Goal: Information Seeking & Learning: Learn about a topic

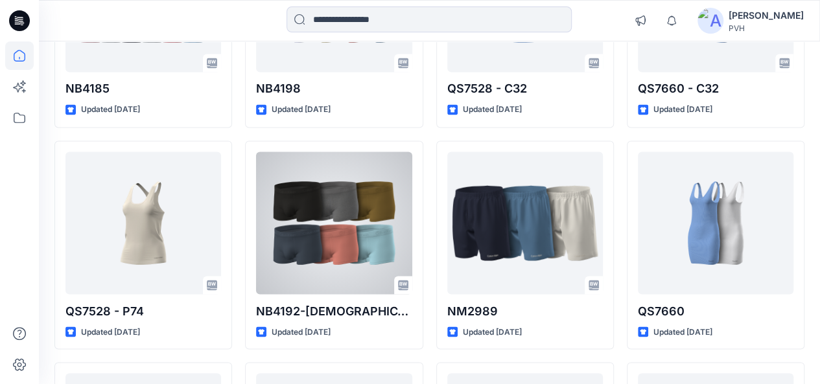
scroll to position [929, 0]
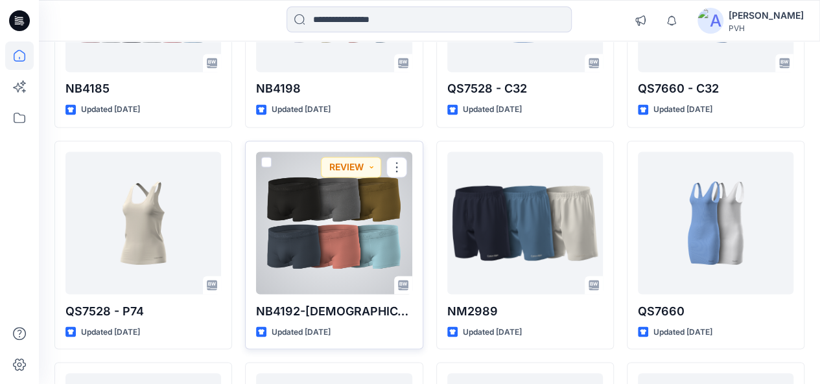
click at [368, 213] on div at bounding box center [334, 223] width 156 height 143
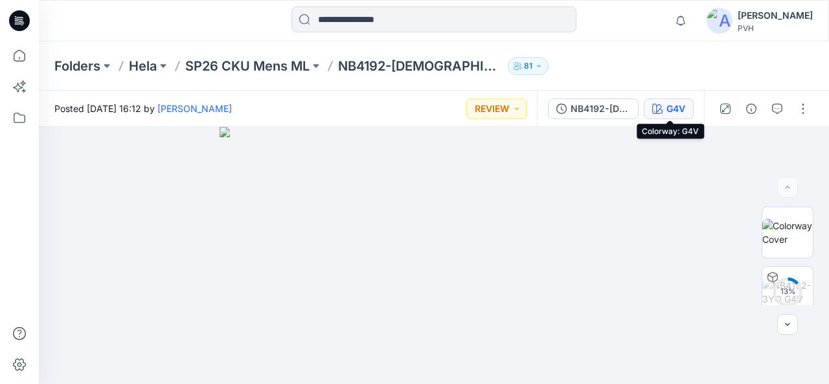
click at [680, 112] on div "G4V" at bounding box center [676, 109] width 19 height 14
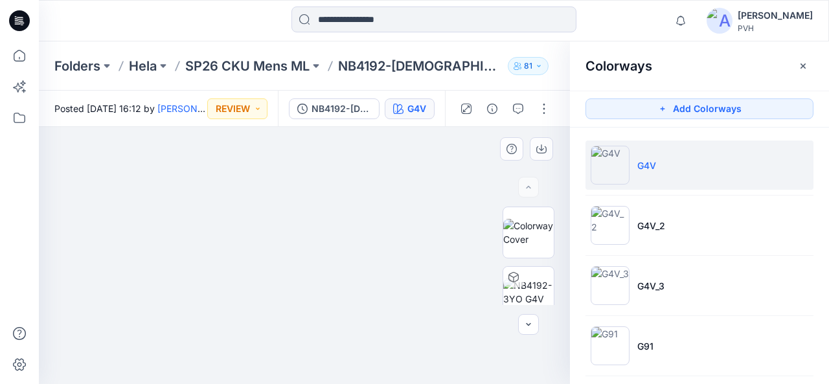
drag, startPoint x: 432, startPoint y: 167, endPoint x: 379, endPoint y: 237, distance: 87.0
click at [379, 237] on img at bounding box center [304, 245] width 648 height 279
click at [296, 297] on img at bounding box center [303, 244] width 648 height 281
drag, startPoint x: 322, startPoint y: 241, endPoint x: 358, endPoint y: 100, distance: 145.8
click at [358, 100] on div "Posted [DATE] 16:12 by [PERSON_NAME] REVIEW NB4192-[DEMOGRAPHIC_DATA] G4V ZIP G…" at bounding box center [434, 238] width 791 height 294
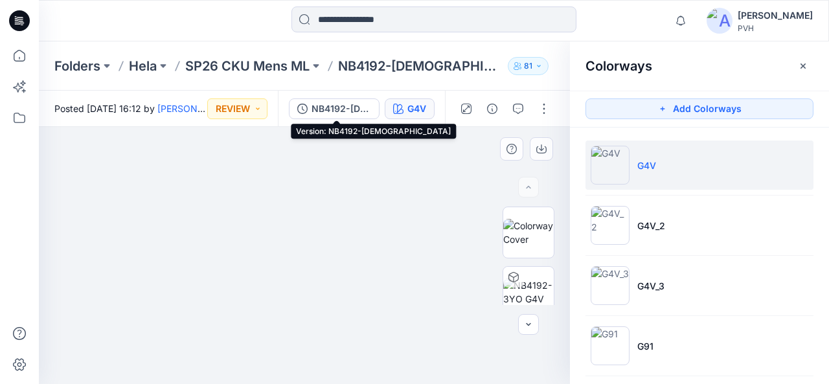
drag, startPoint x: 358, startPoint y: 100, endPoint x: 348, endPoint y: 200, distance: 100.3
click at [348, 200] on div "Posted [DATE] 16:12 by [PERSON_NAME] REVIEW NB4192-[DEMOGRAPHIC_DATA] G4V ZIP G…" at bounding box center [434, 238] width 791 height 294
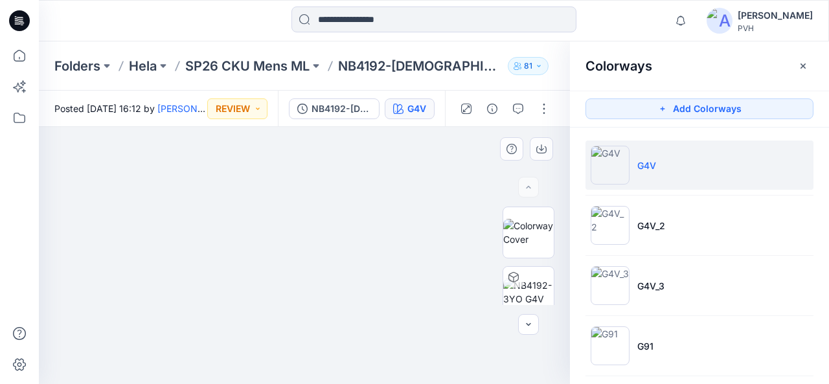
drag, startPoint x: 312, startPoint y: 268, endPoint x: 265, endPoint y: 384, distance: 124.7
click at [265, 384] on img at bounding box center [312, 247] width 648 height 273
drag, startPoint x: 315, startPoint y: 278, endPoint x: 347, endPoint y: 227, distance: 60.0
click at [347, 227] on img at bounding box center [344, 218] width 648 height 332
click at [527, 324] on icon "button" at bounding box center [528, 324] width 5 height 3
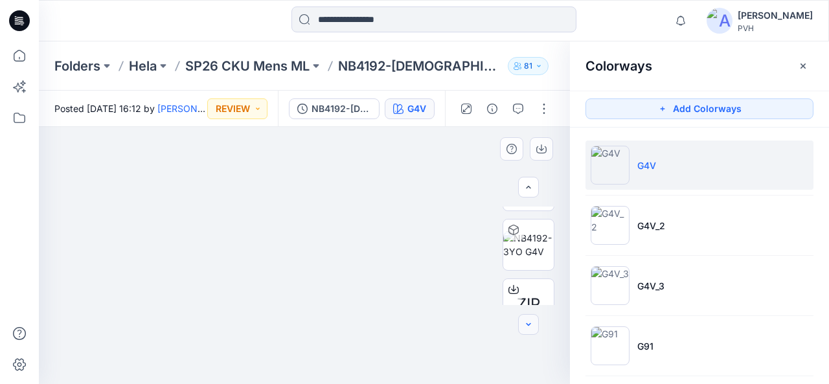
scroll to position [51, 0]
click at [527, 324] on icon "button" at bounding box center [528, 324] width 5 height 3
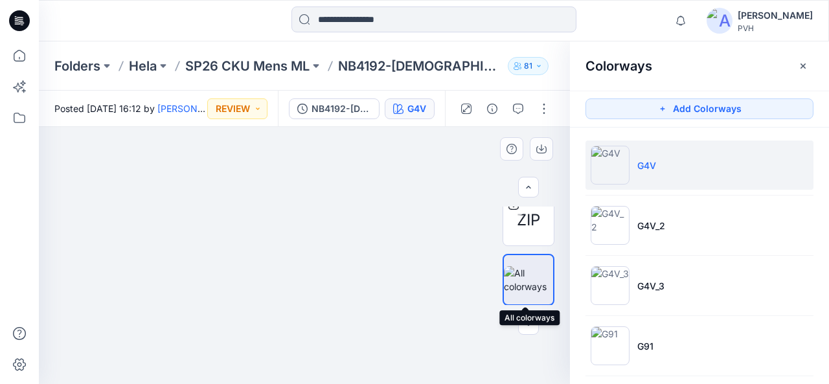
click at [530, 269] on img at bounding box center [528, 279] width 49 height 27
click at [541, 110] on button "button" at bounding box center [544, 108] width 21 height 21
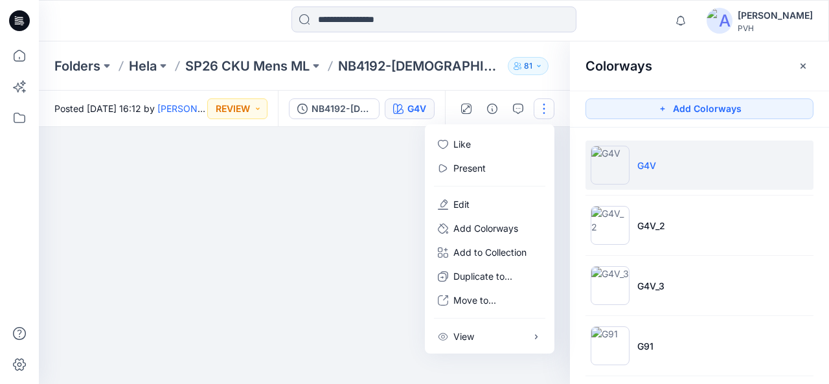
click at [314, 279] on img at bounding box center [344, 217] width 648 height 336
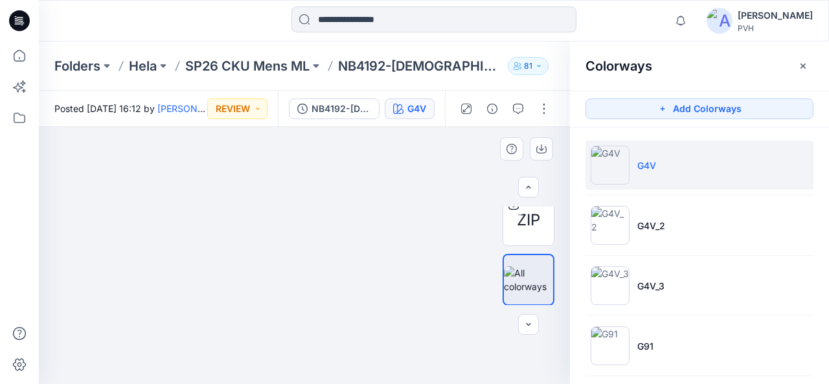
drag, startPoint x: 328, startPoint y: 292, endPoint x: 281, endPoint y: 244, distance: 66.9
click at [281, 244] on img at bounding box center [297, 193] width 648 height 384
click at [529, 186] on icon "button" at bounding box center [529, 186] width 5 height 3
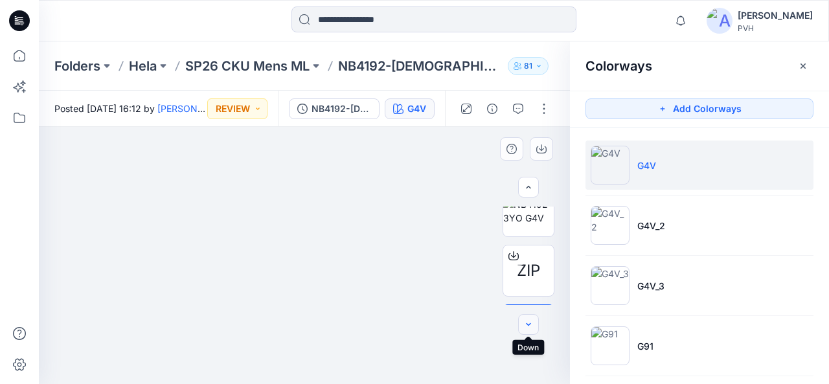
click at [531, 323] on icon "button" at bounding box center [529, 324] width 5 height 3
